Goal: Transaction & Acquisition: Purchase product/service

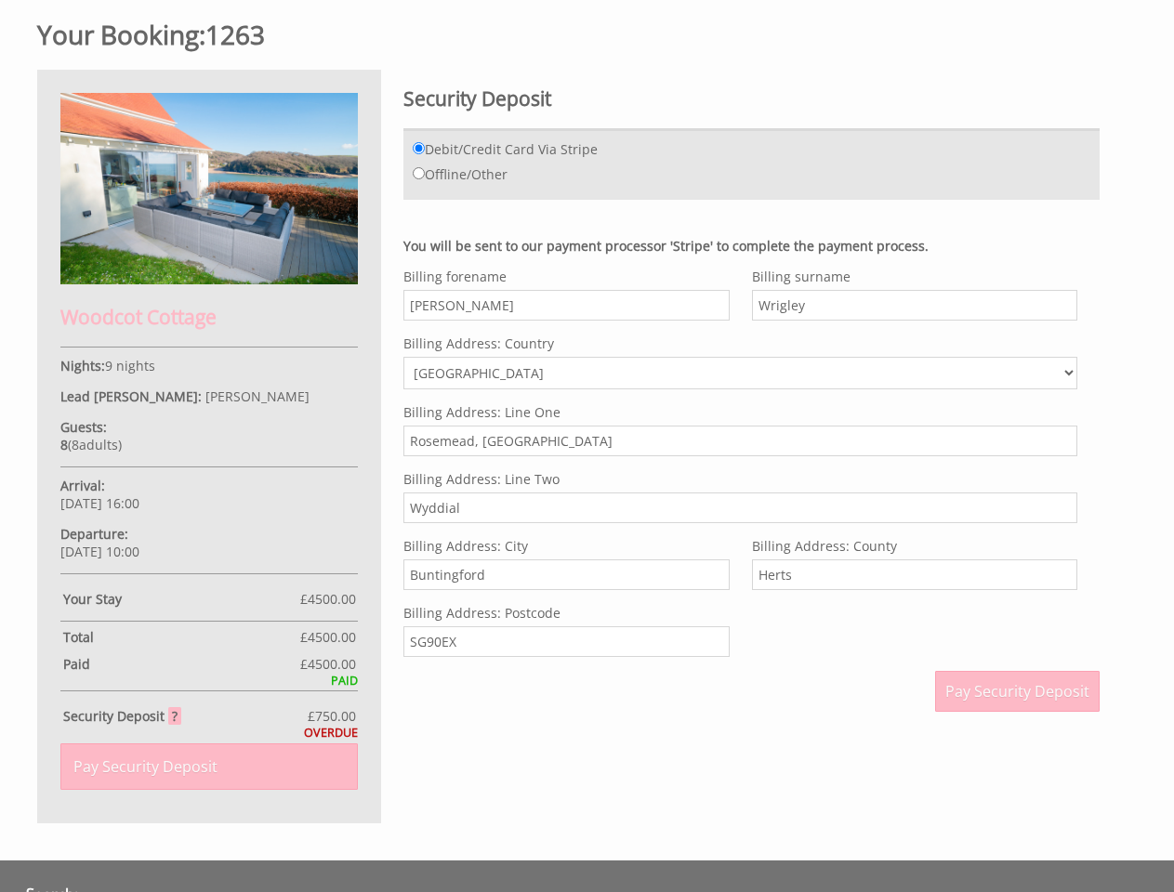
scroll to position [734, 0]
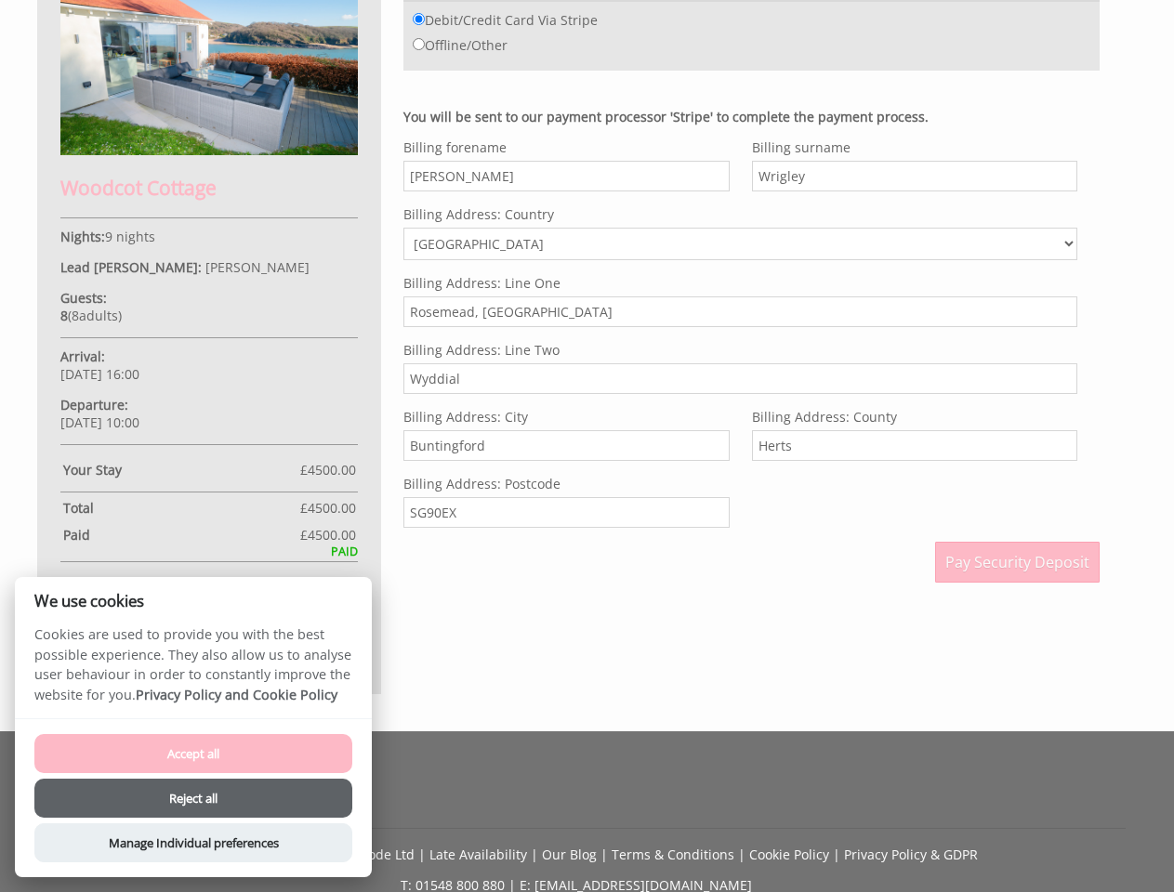
click at [586, 446] on input "Buntingford" at bounding box center [565, 445] width 325 height 31
click at [418, 19] on input "Debit/Credit Card Via Stripe" at bounding box center [419, 19] width 12 height 12
click at [418, 44] on input "Offline/Other" at bounding box center [419, 44] width 12 height 12
radio input "true"
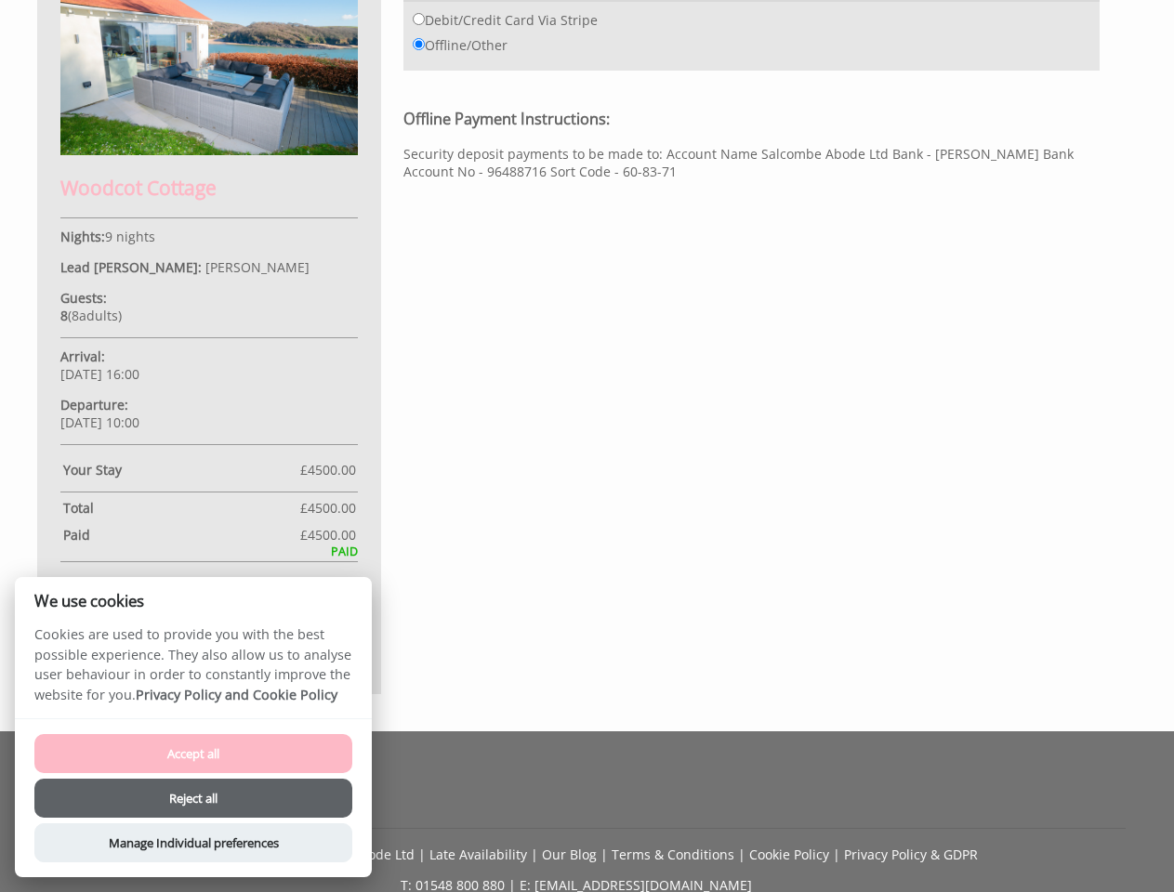
click at [740, 232] on div "Your Booking: 1263 Woodcot Cottage Nights: 9 nights Lead [PERSON_NAME]: [PERSON…" at bounding box center [575, 283] width 1099 height 824
click at [1018, 562] on div "Your Booking: 1263 Woodcot Cottage Nights: 9 nights Lead [PERSON_NAME]: [PERSON…" at bounding box center [575, 283] width 1099 height 824
click at [193, 754] on button "Accept all" at bounding box center [193, 753] width 318 height 39
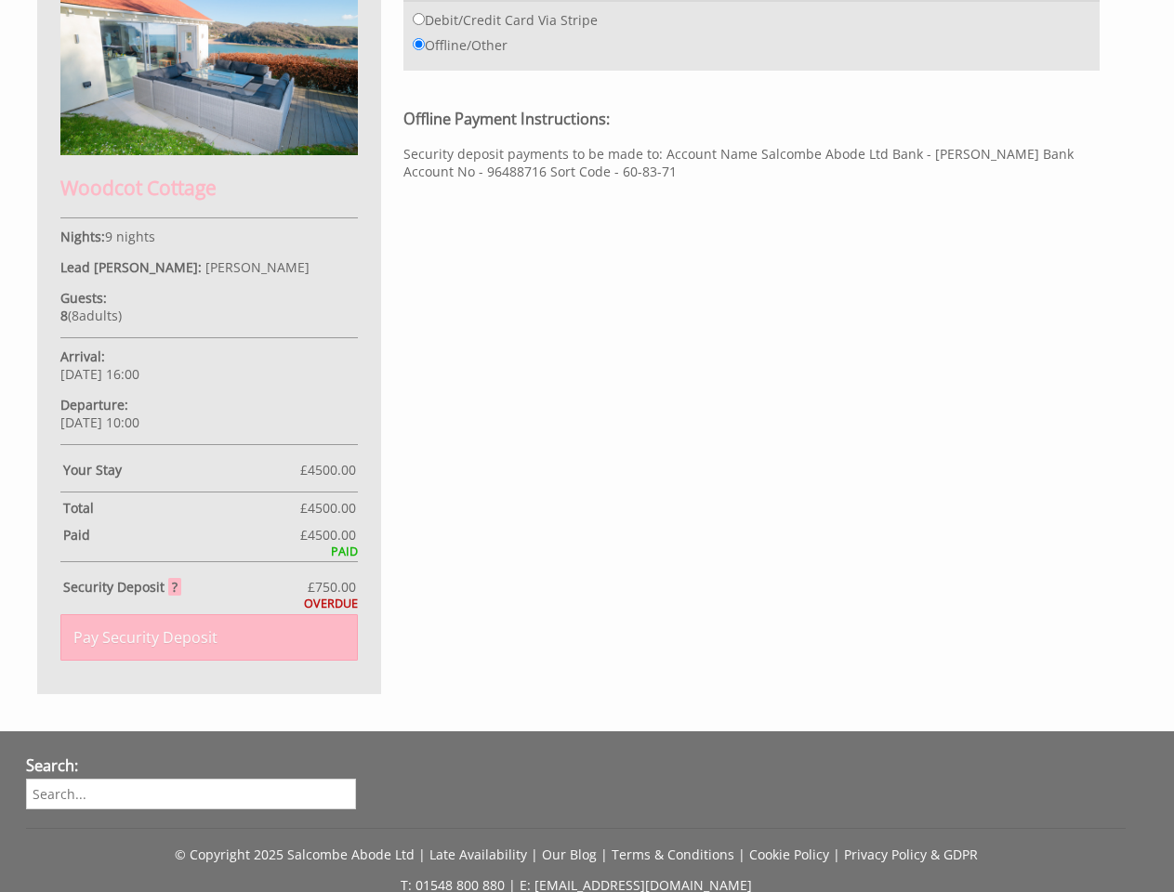
click at [193, 798] on input "search" at bounding box center [191, 794] width 330 height 31
click at [193, 843] on div "© Copyright 2025 Salcombe Abode Ltd | Late Availability | Our Blog | Terms & Co…" at bounding box center [575, 845] width 1099 height 35
